Goal: Task Accomplishment & Management: Manage account settings

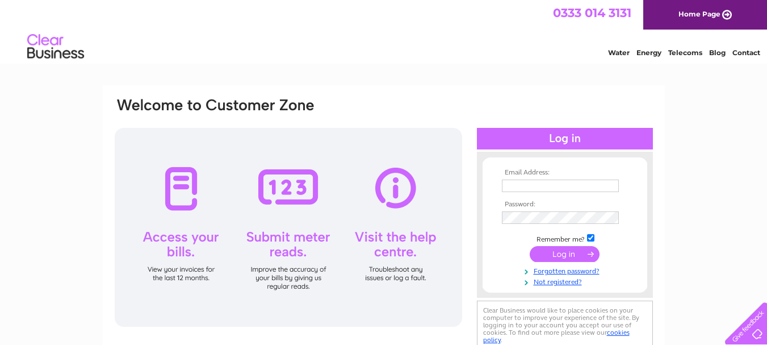
click at [517, 183] on input "text" at bounding box center [560, 185] width 117 height 12
type input "marytrewin44@gmail.com"
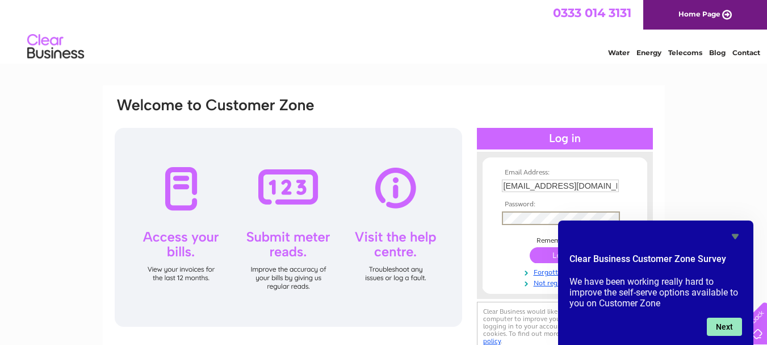
click at [734, 325] on button "Next" at bounding box center [724, 326] width 35 height 18
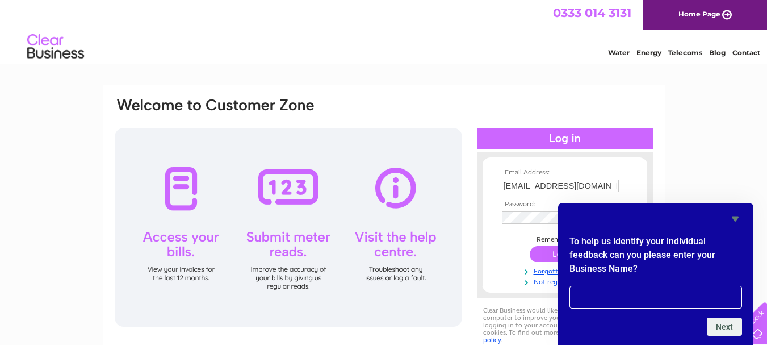
click at [736, 216] on icon "Hide survey" at bounding box center [735, 218] width 7 height 5
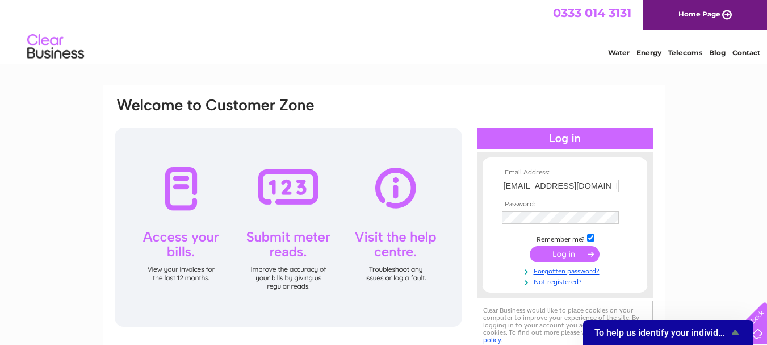
click at [566, 253] on input "submit" at bounding box center [565, 254] width 70 height 16
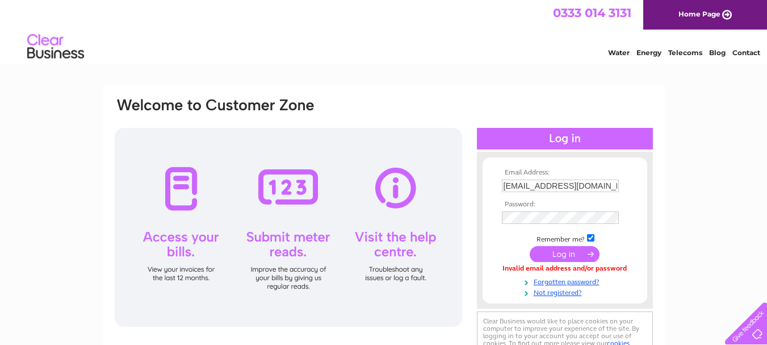
click at [581, 252] on input "submit" at bounding box center [565, 254] width 70 height 16
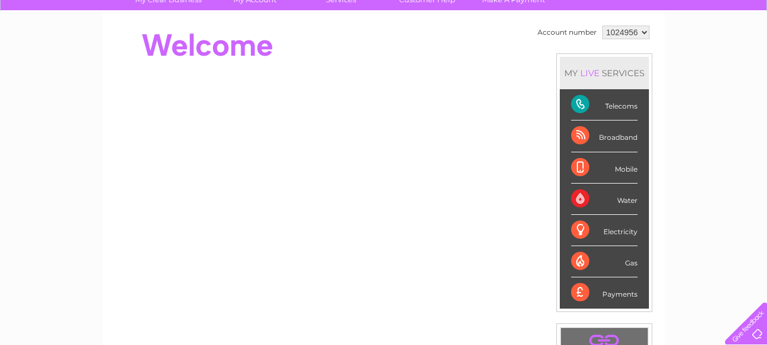
scroll to position [72, 0]
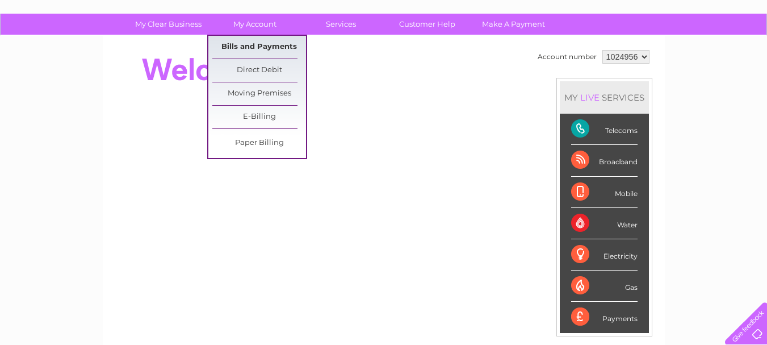
click at [271, 43] on link "Bills and Payments" at bounding box center [259, 47] width 94 height 23
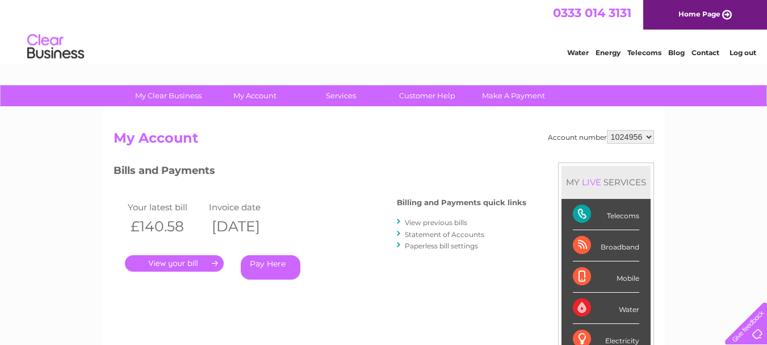
click at [195, 265] on link "." at bounding box center [174, 263] width 99 height 16
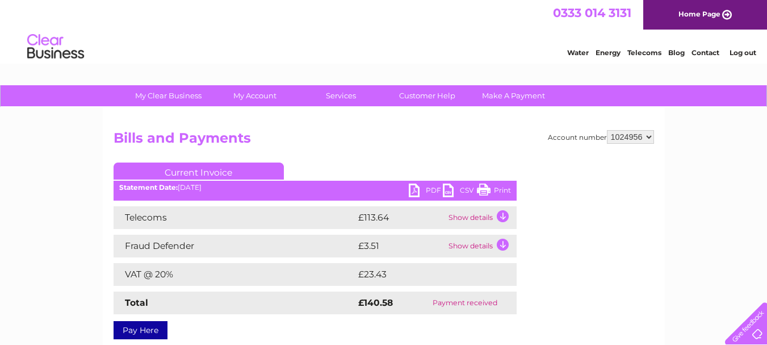
click at [419, 191] on link "PDF" at bounding box center [426, 191] width 34 height 16
